Goal: Check status: Check status

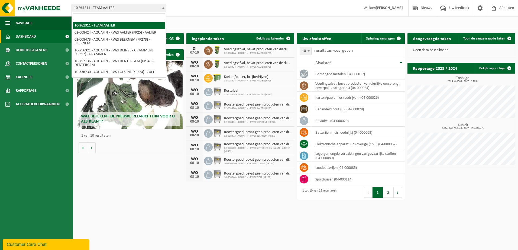
click at [114, 11] on span "10-961311 - TEAM AALTER" at bounding box center [119, 8] width 94 height 8
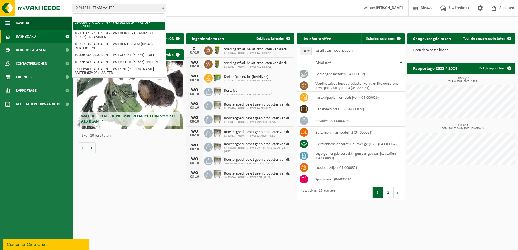
scroll to position [18, 0]
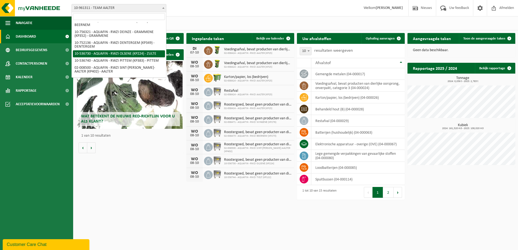
select select "3176"
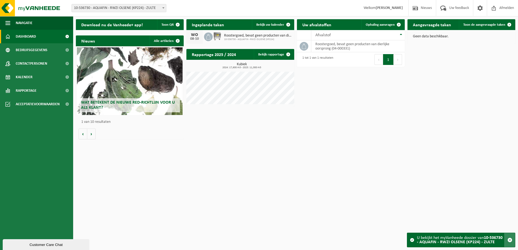
click at [510, 239] on span "button" at bounding box center [510, 240] width 5 height 5
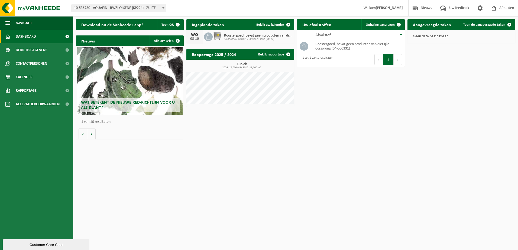
click at [251, 35] on span "Roostergoed, bevat geen producten van dierlijke oorsprong" at bounding box center [258, 36] width 68 height 4
click at [197, 38] on div "08-10" at bounding box center [194, 39] width 11 height 4
click at [216, 37] on img at bounding box center [217, 36] width 9 height 9
click at [209, 37] on icon at bounding box center [208, 36] width 5 height 5
click at [336, 47] on td "roostergoed, bevat geen producten van dierlijke oorsprong (04-000331)" at bounding box center [358, 46] width 94 height 12
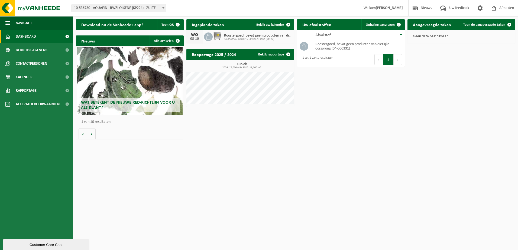
click at [195, 37] on div "08-10" at bounding box center [194, 39] width 11 height 4
click at [214, 38] on img at bounding box center [217, 36] width 9 height 9
click at [242, 35] on span "Roostergoed, bevat geen producten van dierlijke oorsprong" at bounding box center [258, 36] width 68 height 4
click at [284, 25] on span at bounding box center [288, 24] width 11 height 11
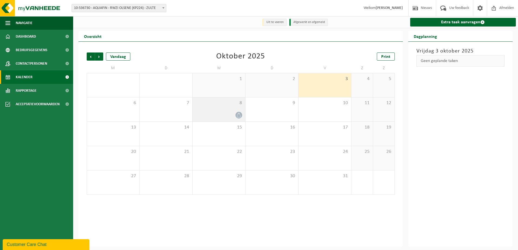
click at [239, 115] on icon at bounding box center [239, 115] width 5 height 5
